Goal: Task Accomplishment & Management: Manage account settings

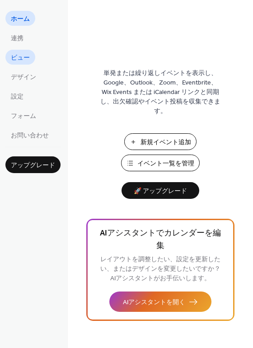
click at [19, 59] on span "ビュー" at bounding box center [20, 57] width 19 height 9
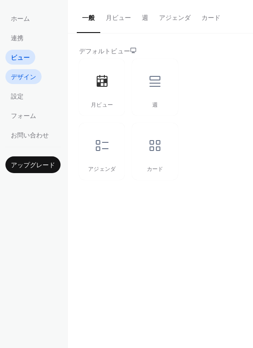
click at [20, 82] on span "デザイン" at bounding box center [23, 77] width 25 height 9
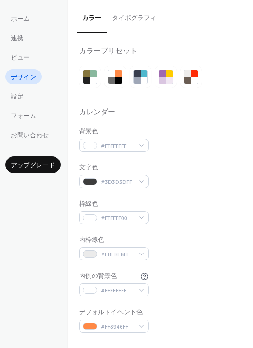
click at [125, 22] on button "タイポグラフィ" at bounding box center [134, 16] width 55 height 32
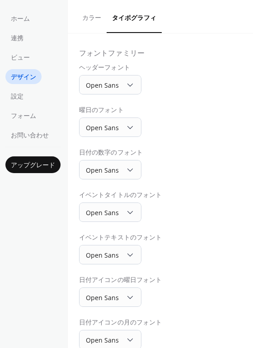
scroll to position [66, 0]
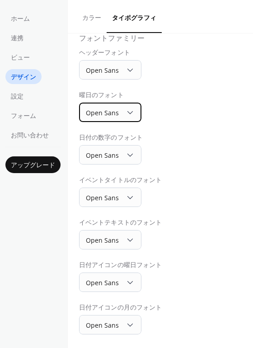
click at [119, 107] on div "Open Sans" at bounding box center [110, 111] width 62 height 19
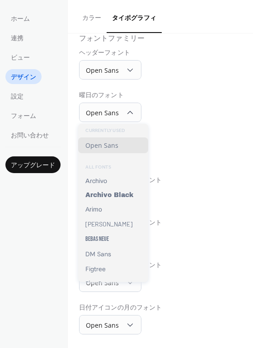
click at [194, 130] on div "基本フォントサイズ * px フォントファミリー ヘッダーフォント Open Sans 曜日のフォント Open Sans 日付の数字のフォント Open S…" at bounding box center [160, 157] width 162 height 353
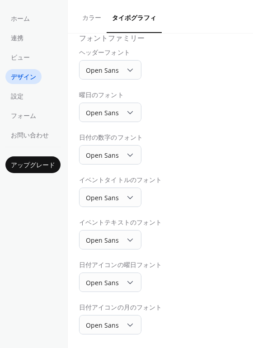
scroll to position [0, 0]
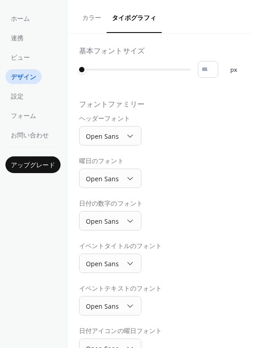
click at [88, 19] on button "カラー" at bounding box center [92, 16] width 30 height 32
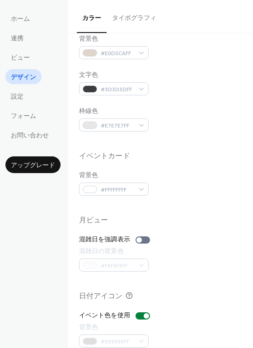
scroll to position [386, 0]
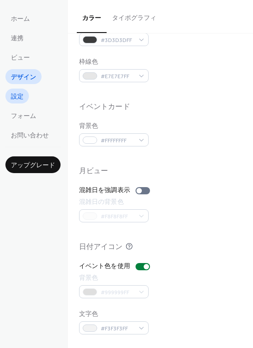
click at [23, 100] on span "設定" at bounding box center [17, 96] width 13 height 9
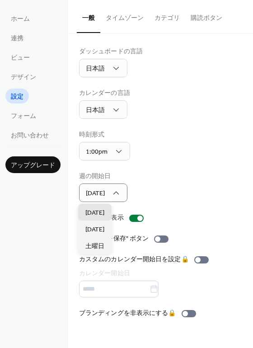
click at [162, 201] on div "週の開始日 [DATE]" at bounding box center [160, 186] width 162 height 30
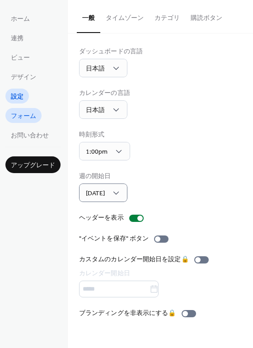
click at [28, 120] on span "フォーム" at bounding box center [23, 115] width 25 height 9
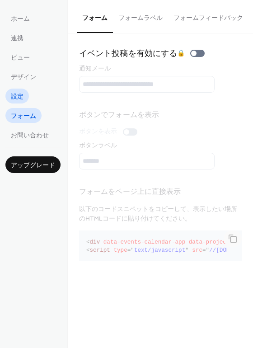
click at [21, 99] on span "設定" at bounding box center [17, 96] width 13 height 9
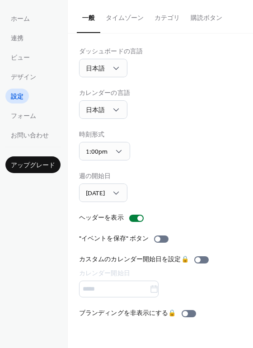
click at [201, 13] on button "購読ボタン" at bounding box center [206, 16] width 42 height 32
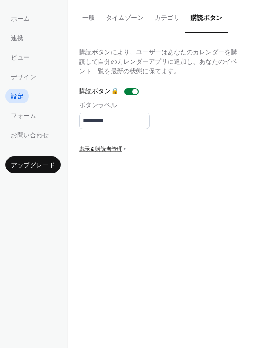
click at [165, 16] on button "カテゴリ" at bounding box center [167, 16] width 36 height 32
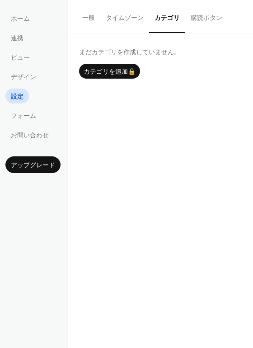
click at [129, 20] on button "タイムゾーン" at bounding box center [124, 16] width 49 height 32
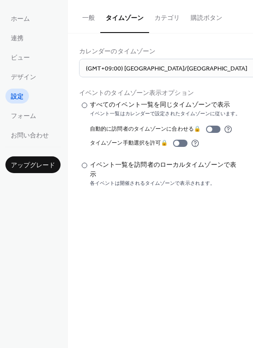
click at [96, 21] on button "一般" at bounding box center [88, 16] width 23 height 32
